Goal: Navigation & Orientation: Find specific page/section

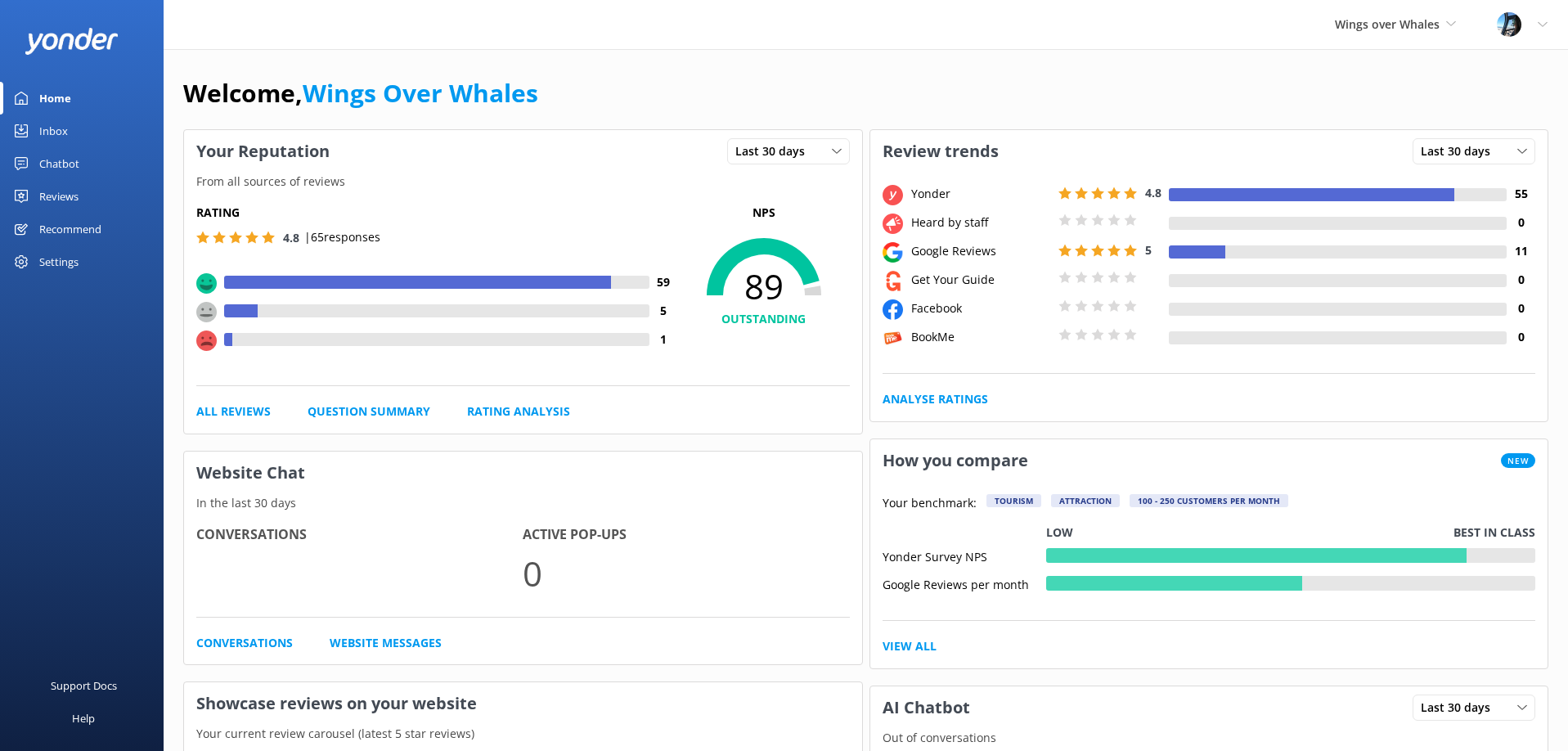
click at [77, 196] on div "Reviews" at bounding box center [60, 197] width 40 height 32
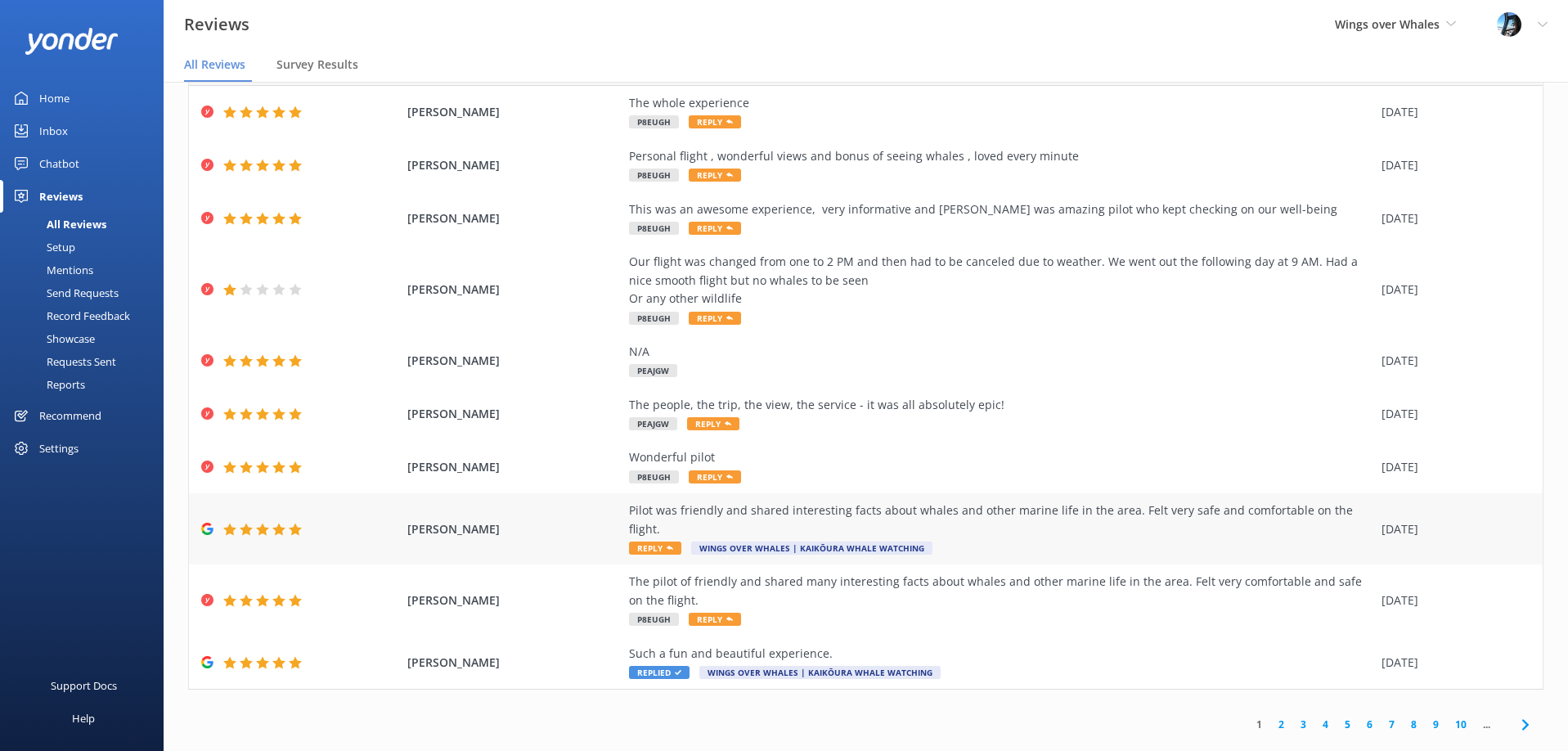
scroll to position [32, 0]
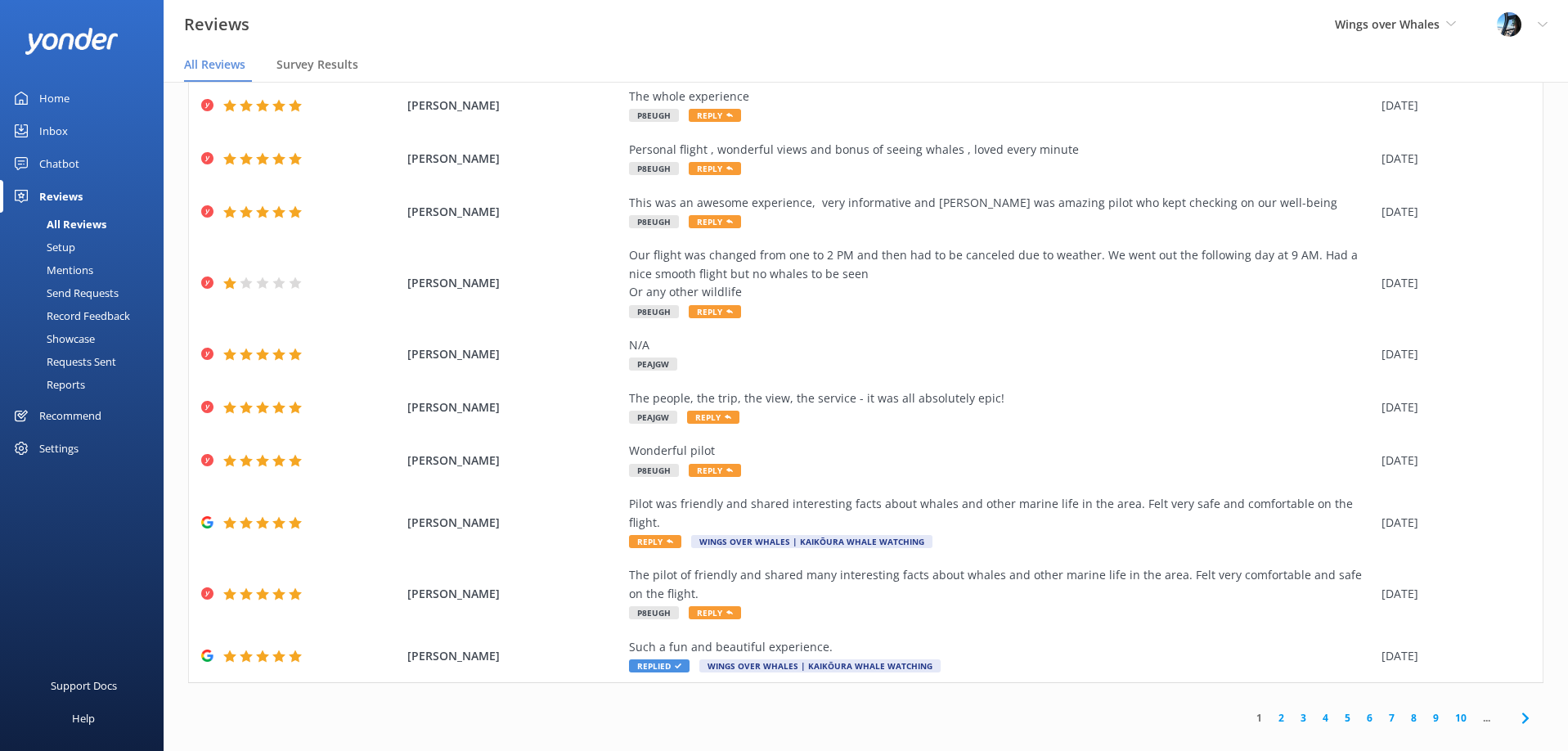
click at [1281, 710] on link "2" at bounding box center [1281, 718] width 22 height 15
